Goal: Task Accomplishment & Management: Use online tool/utility

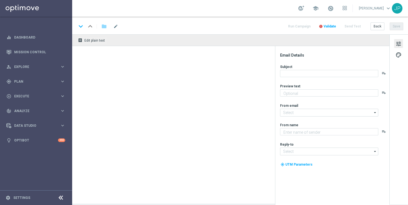
type textarea "Maximise your deposit."
type textarea "Lottoland"
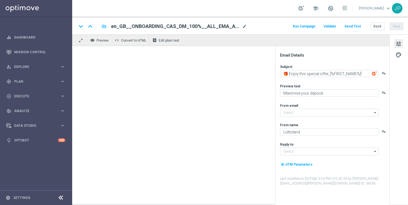
type input "[EMAIL_ADDRESS][DOMAIN_NAME]"
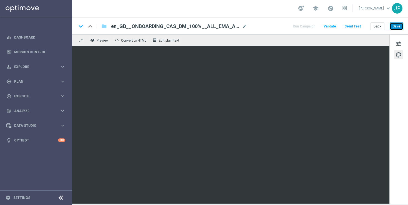
click at [396, 26] on button "Save" at bounding box center [397, 26] width 14 height 8
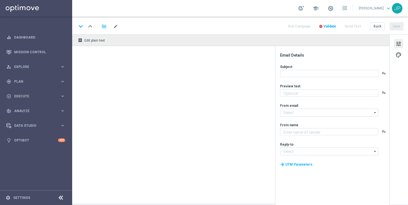
type textarea "We want you to get more for your money..."
type textarea "Lottoland"
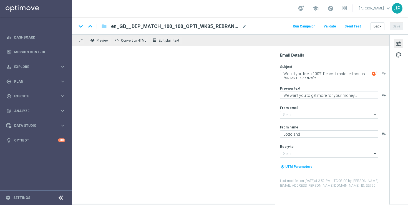
type input "[EMAIL_ADDRESS][DOMAIN_NAME]"
